Goal: Task Accomplishment & Management: Use online tool/utility

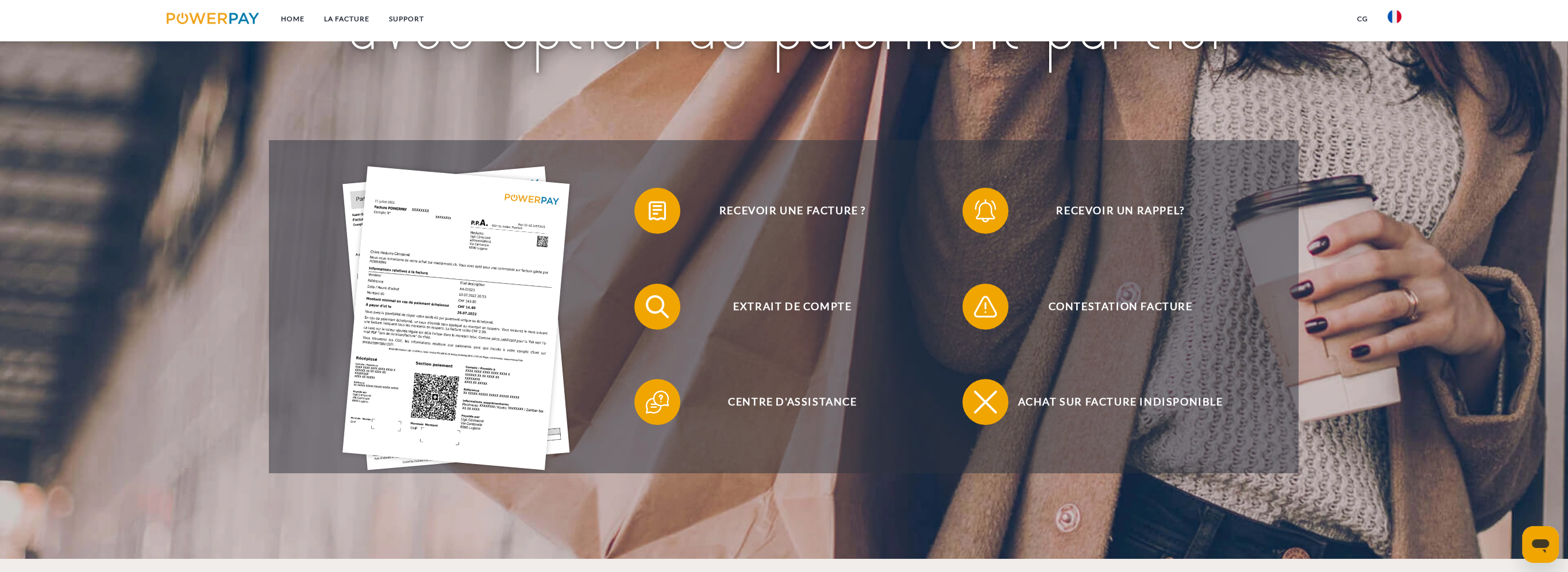
scroll to position [172, 0]
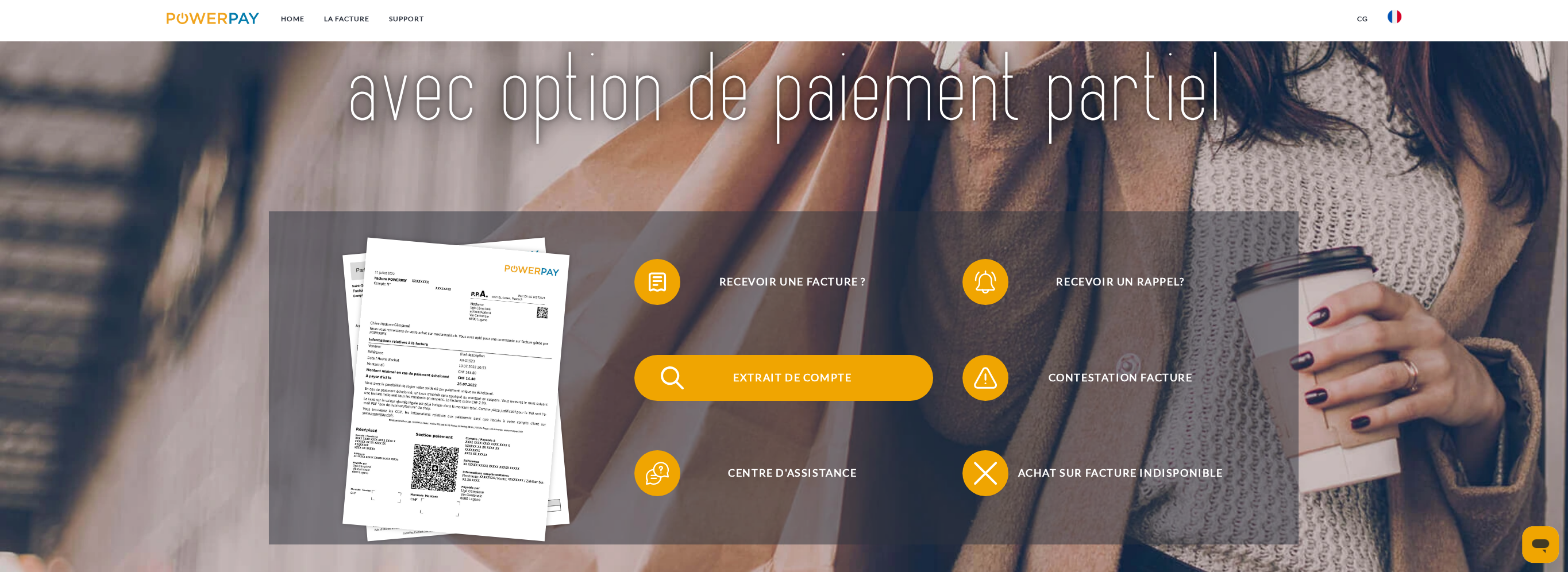
click at [717, 383] on span "Extrait de compte" at bounding box center [792, 378] width 282 height 46
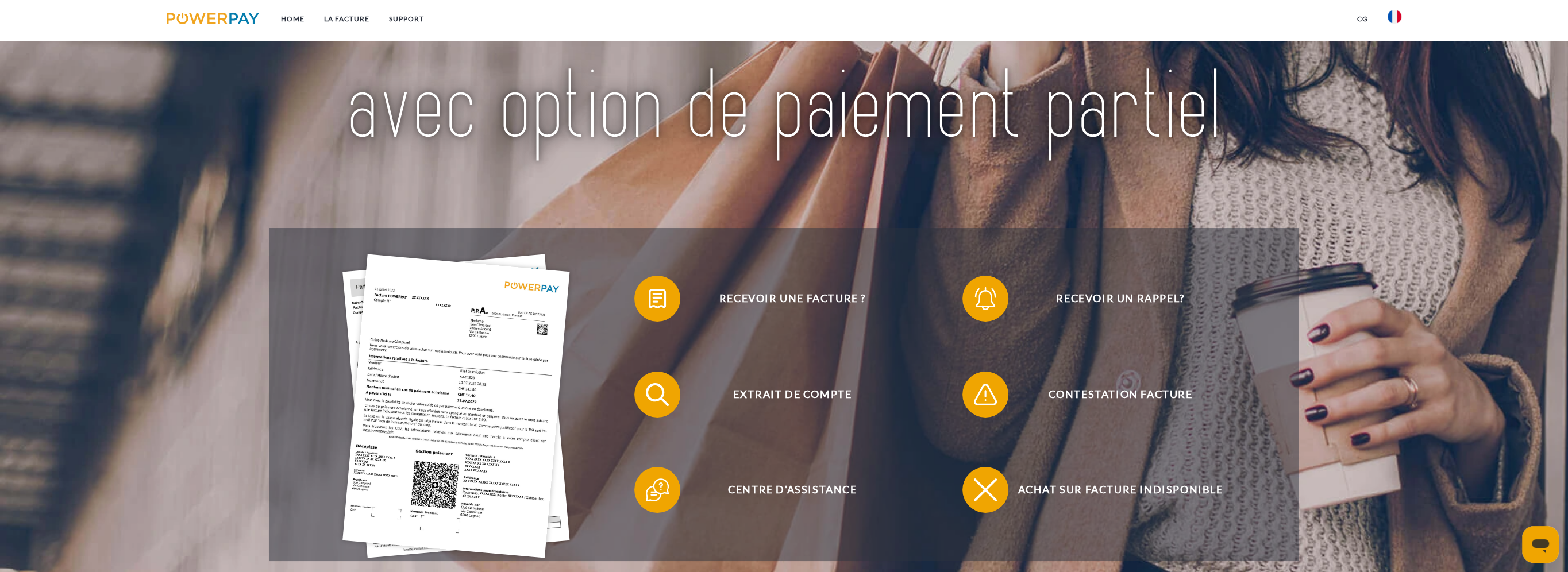
scroll to position [172, 0]
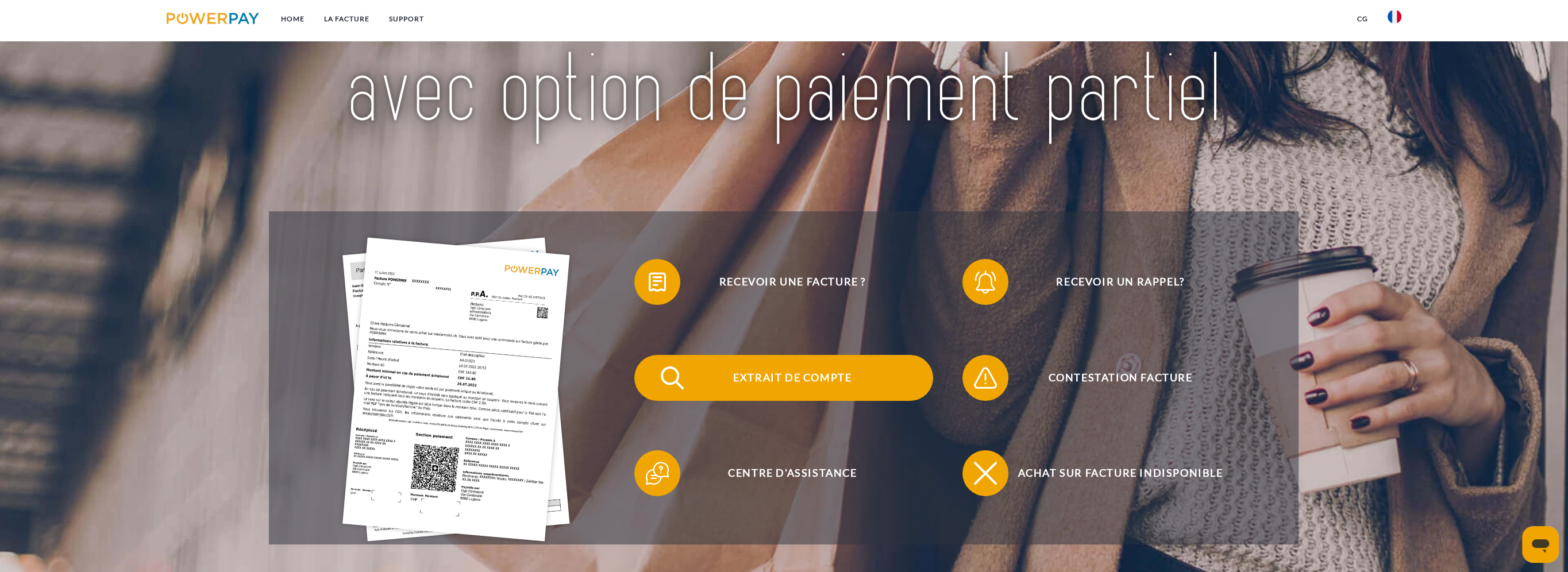
click at [763, 376] on span "Extrait de compte" at bounding box center [792, 378] width 282 height 46
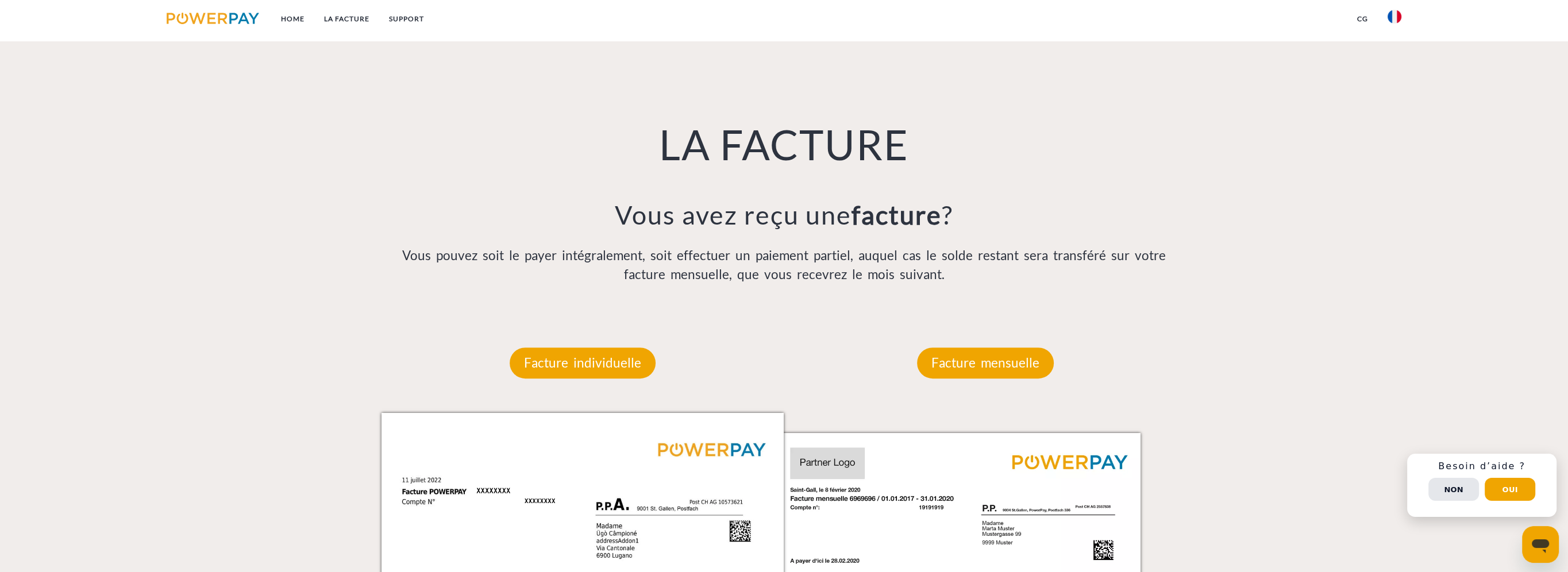
scroll to position [747, 0]
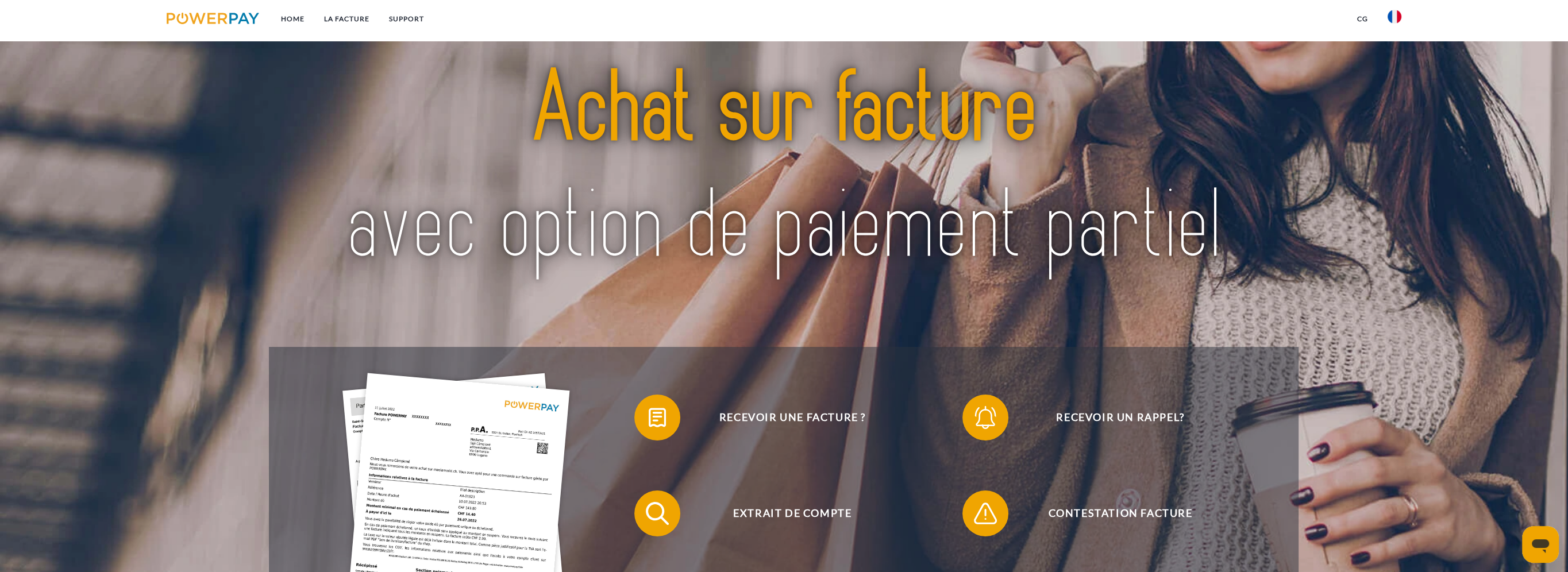
scroll to position [57, 0]
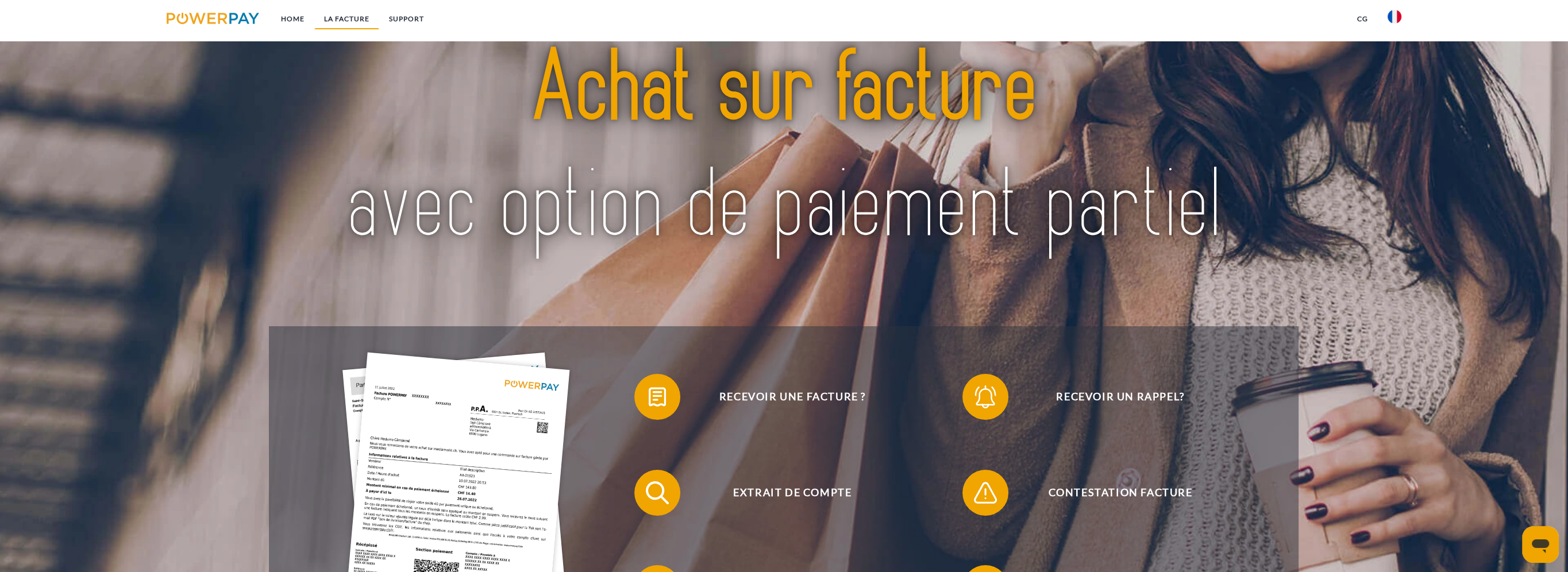
click at [335, 16] on link "LA FACTURE" at bounding box center [346, 19] width 65 height 21
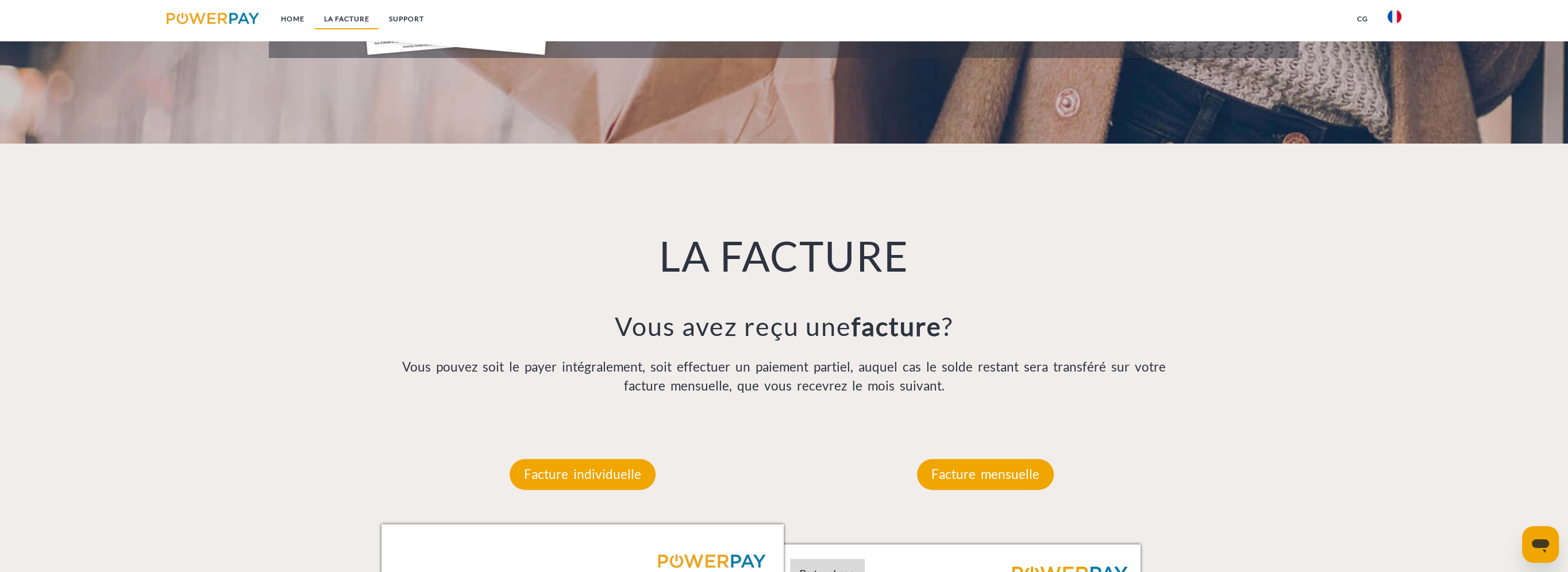
scroll to position [803, 0]
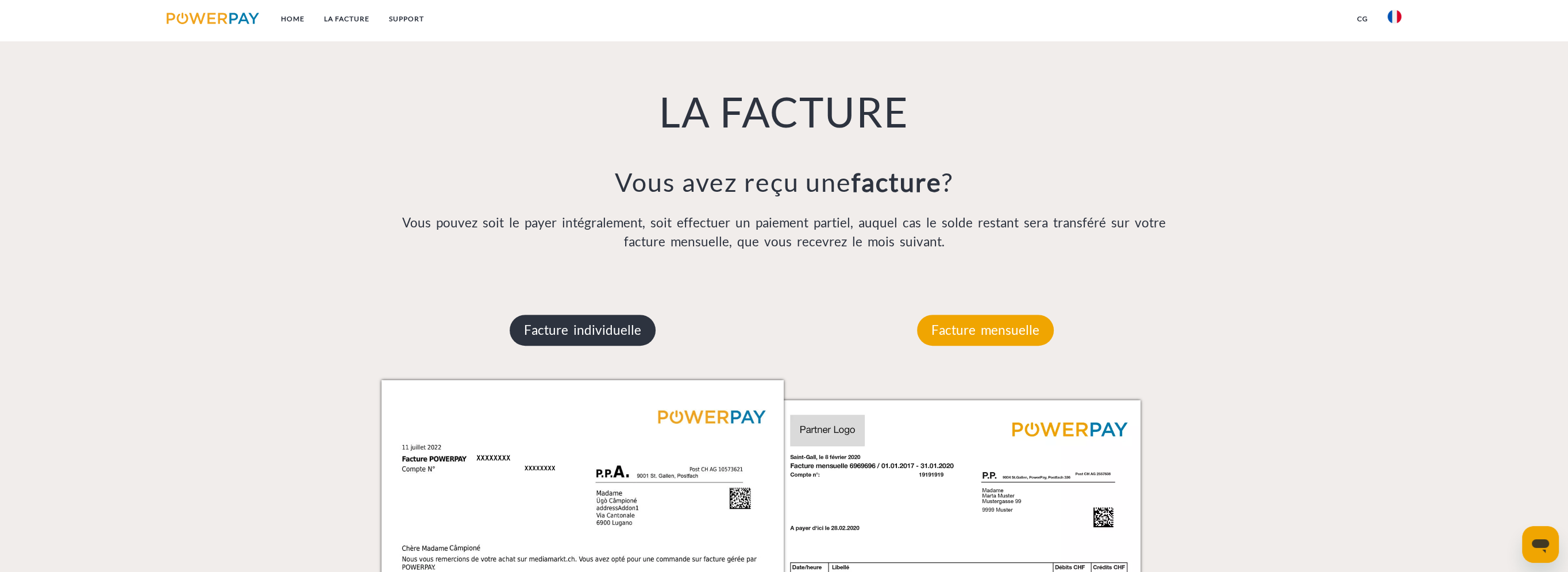
click at [626, 335] on p "Facture individuelle" at bounding box center [583, 330] width 146 height 31
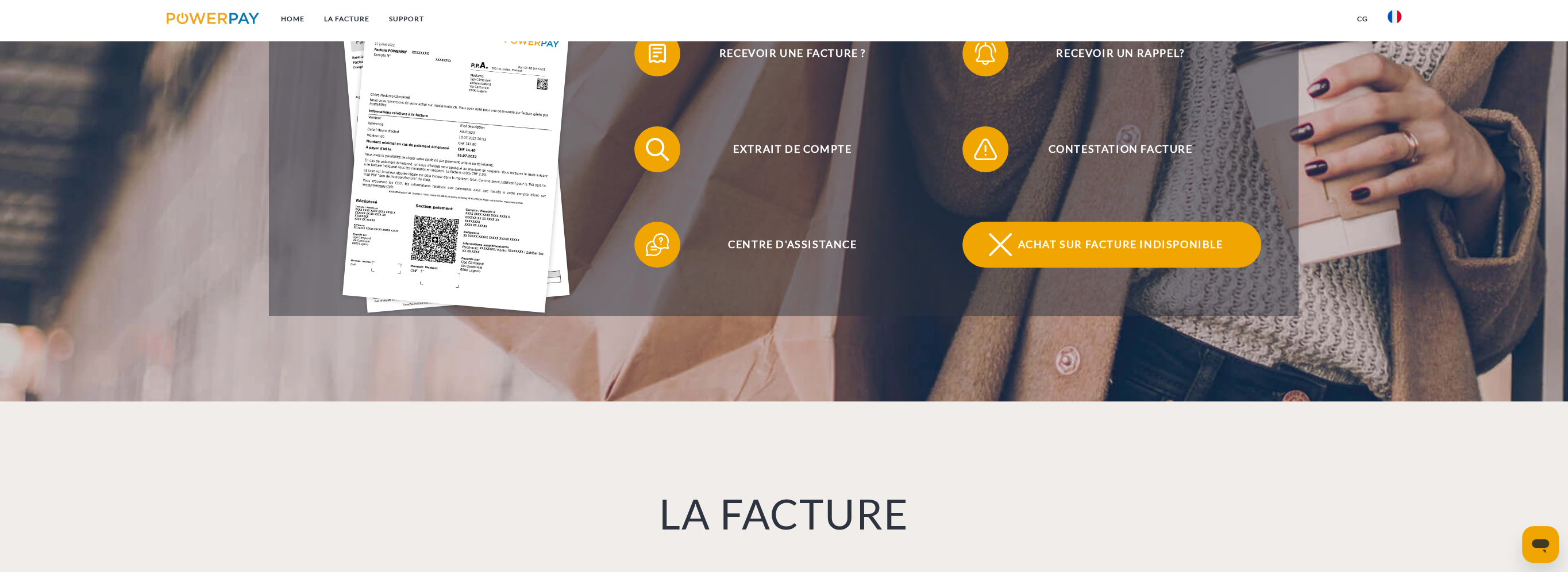
scroll to position [229, 0]
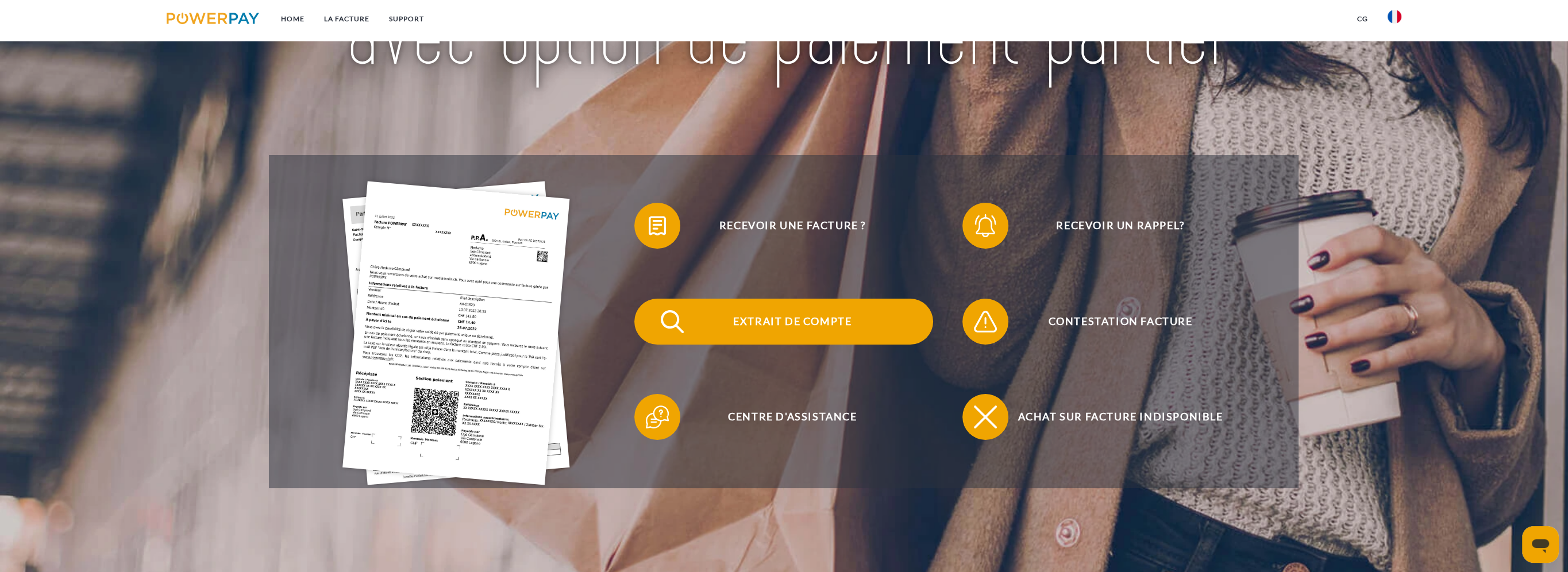
click at [841, 320] on span "Extrait de compte" at bounding box center [792, 322] width 282 height 46
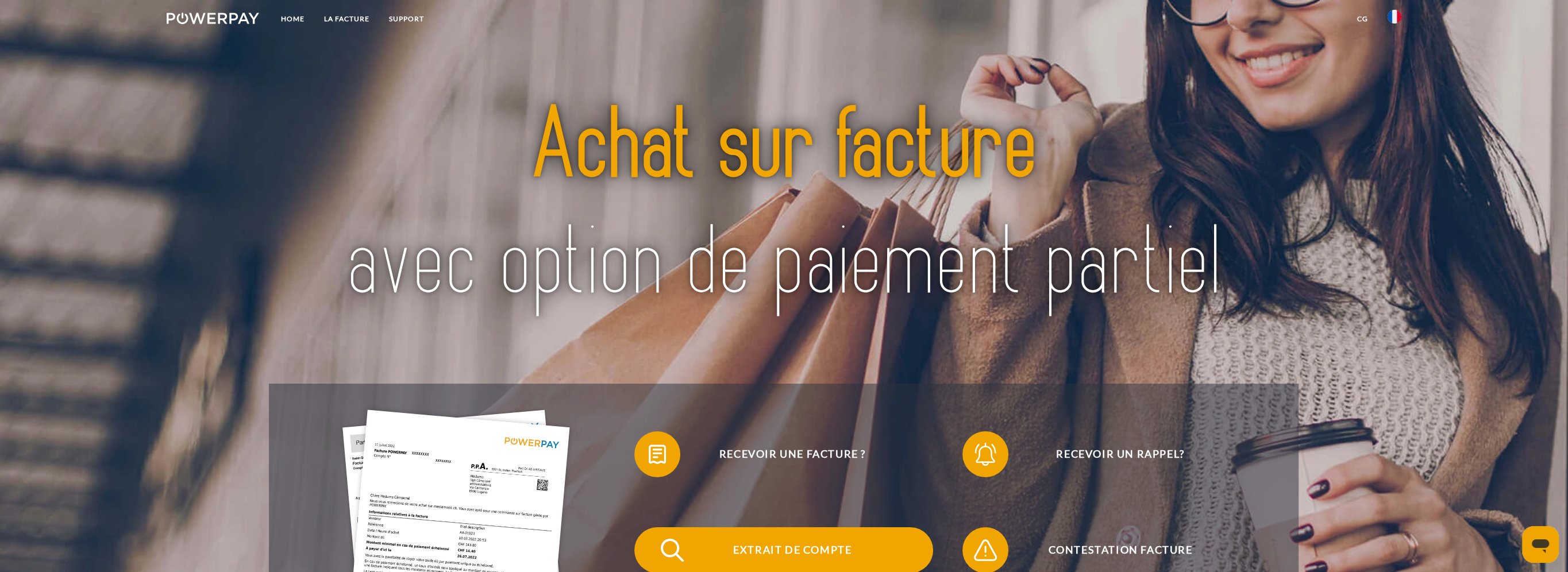
click at [784, 548] on span "Extrait de compte" at bounding box center [792, 550] width 282 height 46
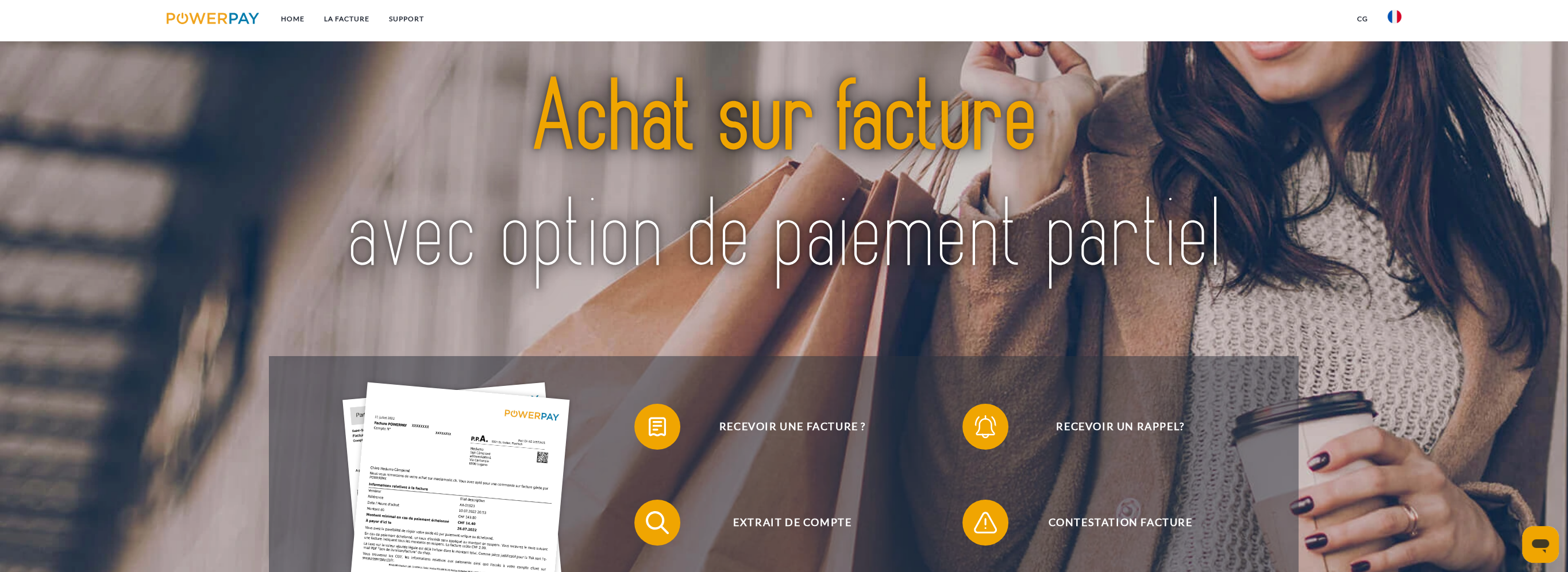
scroll to position [57, 0]
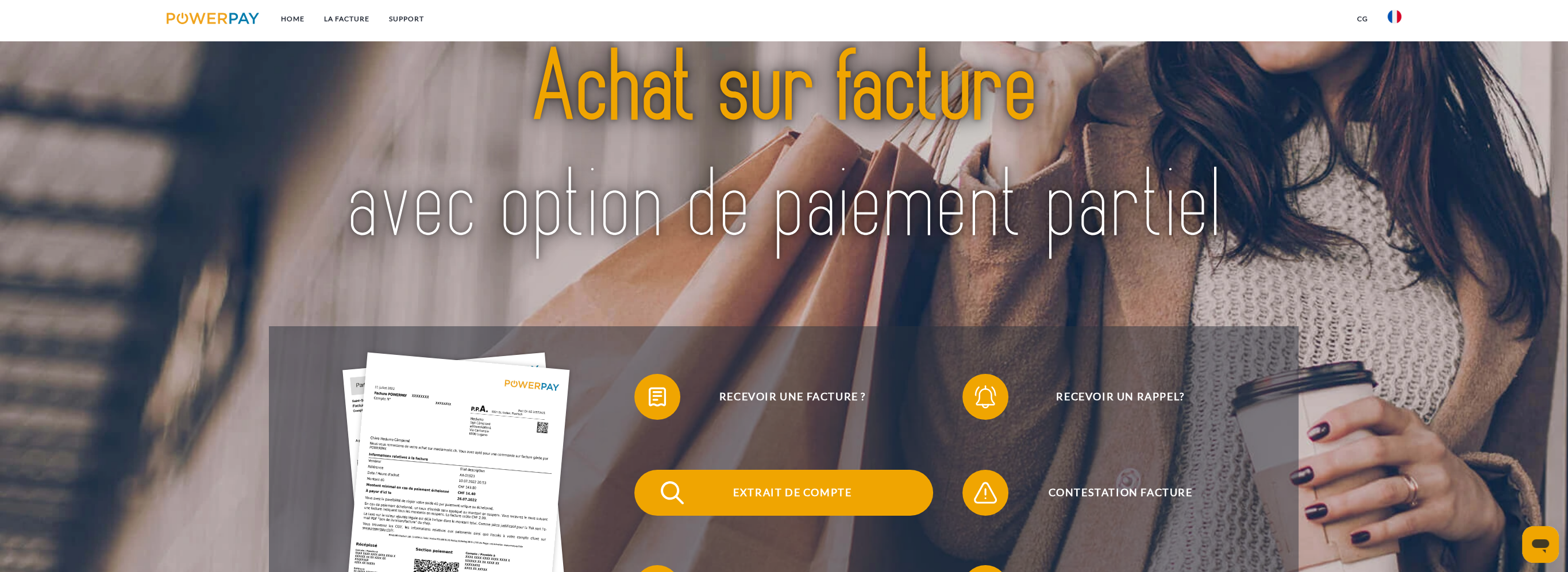
click at [782, 488] on span "Extrait de compte" at bounding box center [792, 492] width 282 height 46
